Goal: Use online tool/utility

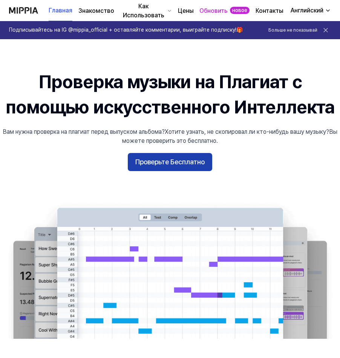
click at [182, 163] on ya-tr-span "Проверьте Бесплатно" at bounding box center [169, 162] width 69 height 11
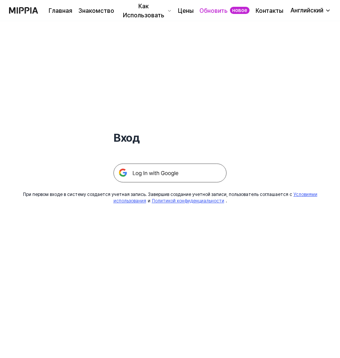
click at [169, 171] on img at bounding box center [170, 173] width 113 height 19
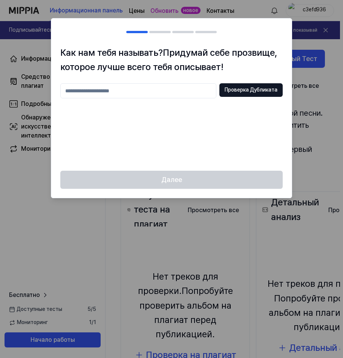
click at [296, 96] on div at bounding box center [171, 179] width 343 height 358
click at [167, 93] on input "text" at bounding box center [138, 90] width 156 height 15
type input "**********"
click at [234, 92] on ya-tr-span "Проверка Дубликата" at bounding box center [251, 90] width 53 height 8
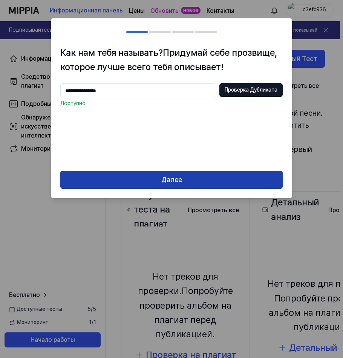
click at [173, 175] on ya-tr-span "Далее" at bounding box center [171, 180] width 21 height 11
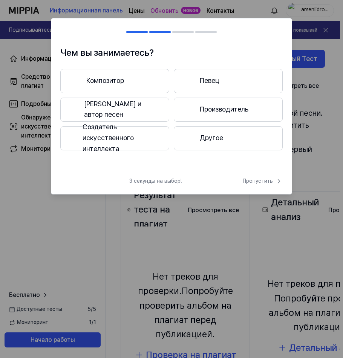
click at [201, 134] on ya-tr-span "Другое" at bounding box center [211, 138] width 23 height 11
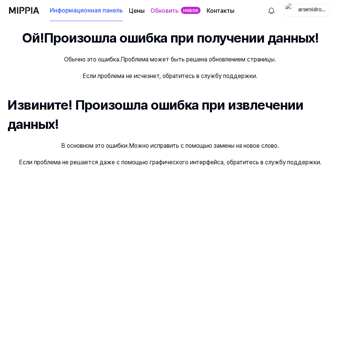
click at [35, 9] on img at bounding box center [24, 10] width 30 height 21
